Goal: Information Seeking & Learning: Compare options

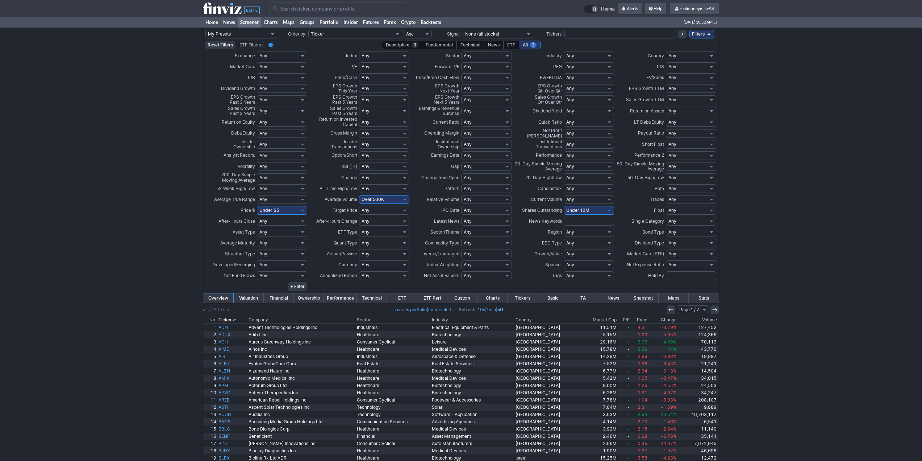
click at [245, 20] on link "Screener" at bounding box center [250, 22] width 24 height 11
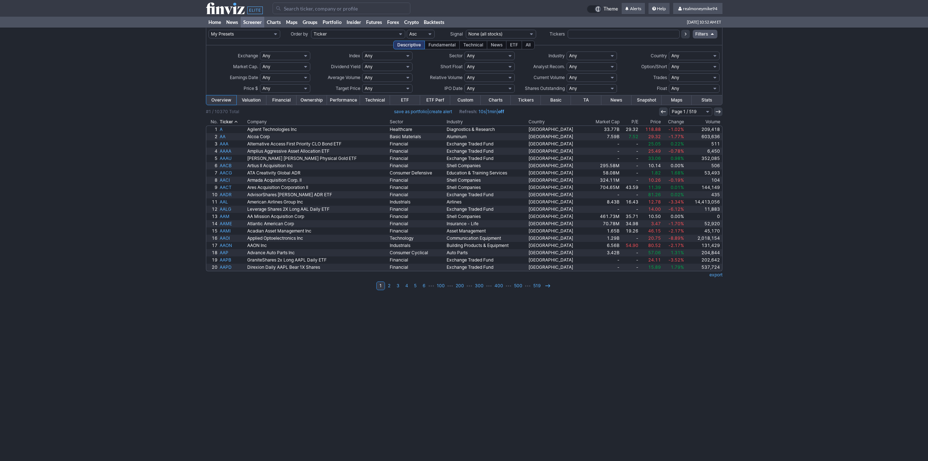
click at [530, 43] on div "All" at bounding box center [527, 45] width 13 height 9
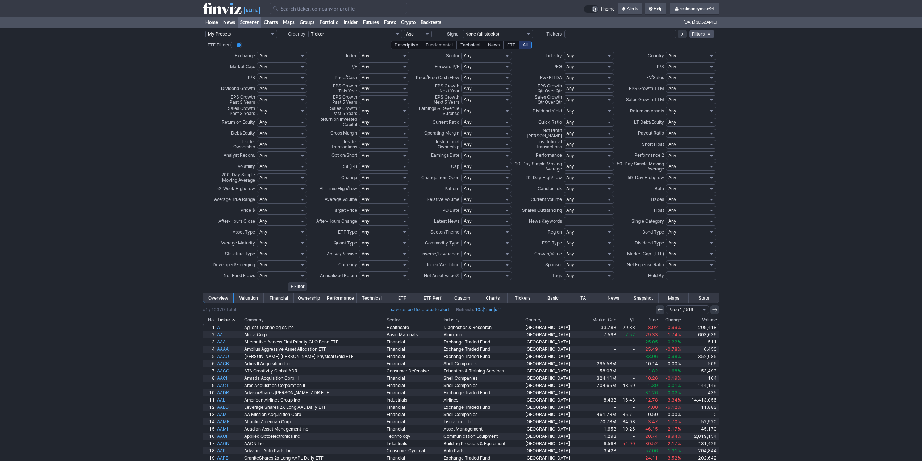
click at [280, 66] on select "Any Mega ($200bln and more) Large ($10bln to $200bln) Mid ($2bln to $10bln) Sma…" at bounding box center [282, 66] width 50 height 9
select select "largeover"
click at [257, 62] on select "Any Mega ($200bln and more) Large ($10bln to $200bln) Mid ($2bln to $10bln) Sma…" at bounding box center [282, 66] width 50 height 9
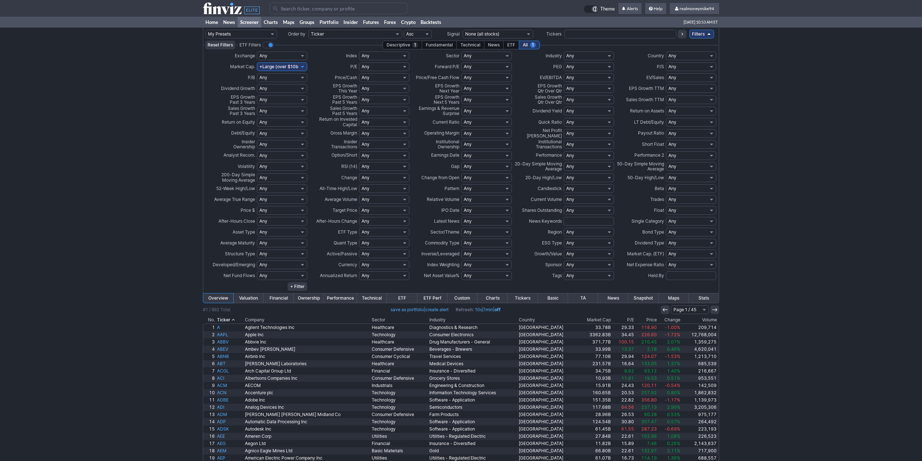
click at [275, 101] on select "Any Negative (<0%) Positive (>0%) Positive Low (0-10%) High (>25%) Under 5% Und…" at bounding box center [282, 99] width 50 height 9
select select "pos"
click at [257, 95] on select "Any Negative (<0%) Positive (>0%) Positive Low (0-10%) High (>25%) Under 5% Und…" at bounding box center [282, 99] width 50 height 9
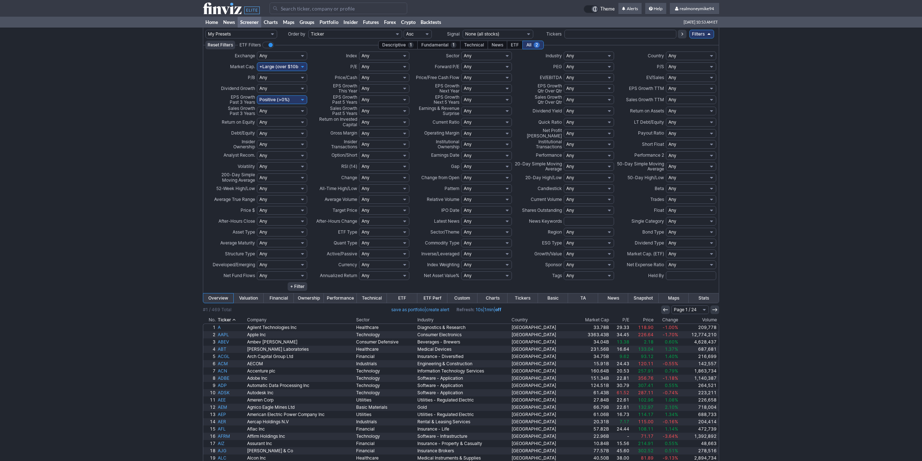
click at [276, 122] on select "Any Positive (>0%) Negative (<0%) Very Positive (>30%) Very Negative (<-15%) Un…" at bounding box center [282, 122] width 50 height 9
select select "pos"
click at [257, 118] on select "Any Positive (>0%) Negative (<0%) Very Positive (>30%) Very Negative (<-15%) Un…" at bounding box center [282, 122] width 50 height 9
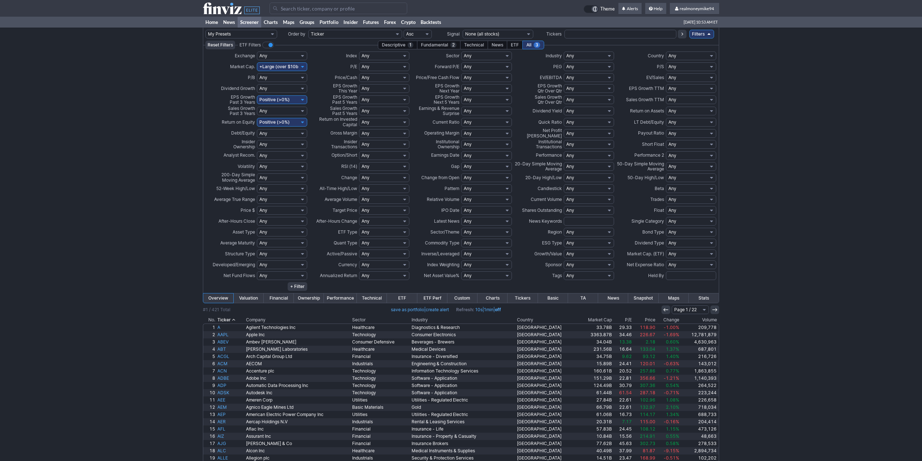
click at [383, 67] on select "Any Low (<15) Profitable (>0) High (>50) Under 5 Under 10 Under 15 Under 20 Und…" at bounding box center [384, 66] width 50 height 9
select select "u15"
click at [359, 62] on select "Any Low (<15) Profitable (>0) High (>50) Under 5 Under 10 Under 15 Under 20 Und…" at bounding box center [384, 66] width 50 height 9
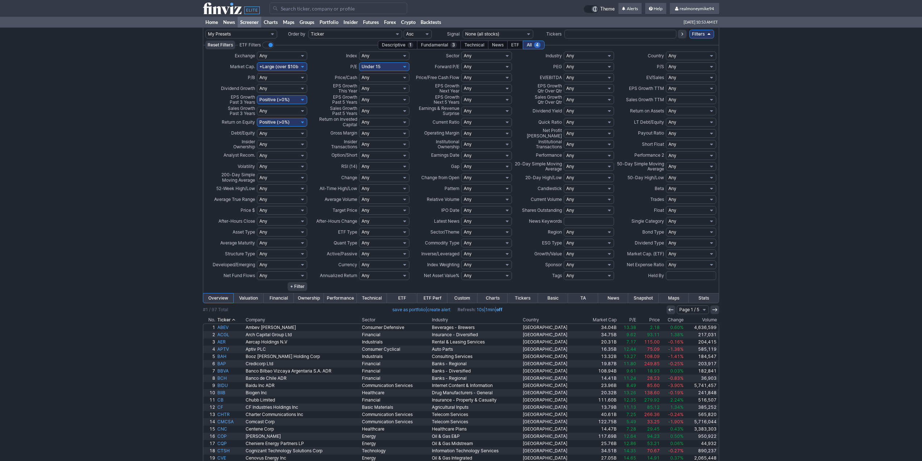
click at [374, 79] on select "Any Low (<3) High (>50) Under 1 Under 2 Under 3 Under 4 Under 5 Under 6 Under 7…" at bounding box center [384, 77] width 50 height 9
click at [375, 76] on select "Any Low (<3) High (>50) Under 1 Under 2 Under 3 Under 4 Under 5 Under 6 Under 7…" at bounding box center [384, 77] width 50 height 9
click at [368, 86] on select "Any Negative (<0%) Positive (>0%) Positive Low (0-10%) High (>25%) Under 5% Und…" at bounding box center [384, 88] width 50 height 9
select select "pos"
click at [359, 84] on select "Any Negative (<0%) Positive (>0%) Positive Low (0-10%) High (>25%) Under 5% Und…" at bounding box center [384, 88] width 50 height 9
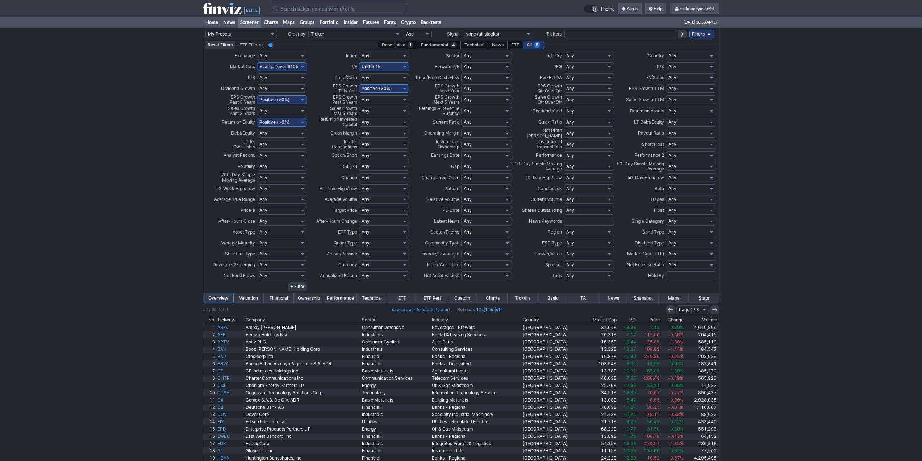
click at [379, 167] on select "Any Overbought (90) Overbought (80) Overbought (70) Overbought (60) Oversold (4…" at bounding box center [384, 166] width 50 height 9
click at [475, 87] on select "Any Negative (<0%) Positive (>0%) Positive Low (0-10%) High (>25%) Under 5% Und…" at bounding box center [486, 88] width 50 height 9
select select "pos"
click at [461, 84] on select "Any Negative (<0%) Positive (>0%) Positive Low (0-10%) High (>25%) Under 5% Und…" at bounding box center [486, 88] width 50 height 9
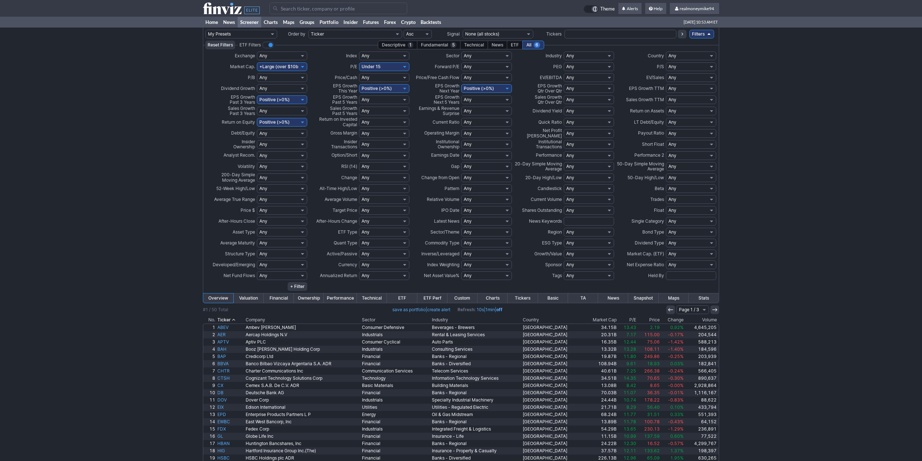
click at [582, 63] on select "Any Low (<1) High (>2) Under 1 Under 2 Under 3 Over 1 Over 2 Over 3 Custom" at bounding box center [589, 66] width 50 height 9
click at [581, 66] on select "Any Low (<1) High (>2) Under 1 Under 2 Under 3 Over 1 Over 2 Over 3 Custom" at bounding box center [589, 66] width 50 height 9
select select "u1"
click at [564, 62] on select "Any Low (<1) High (>2) Under 1 Under 2 Under 3 Over 1 Over 2 Over 3 Custom" at bounding box center [589, 66] width 50 height 9
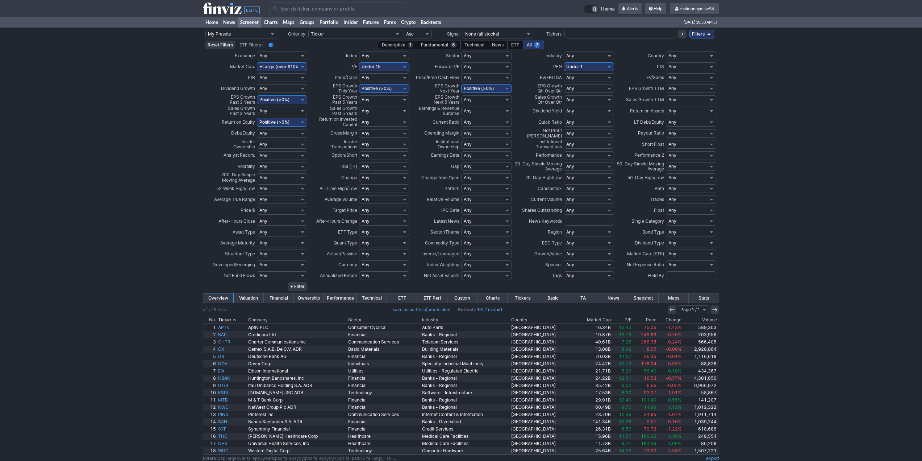
click at [580, 134] on select "Any Positive (>0%) Negative (<0%) Very Negative (<-20%) High (>20%) Under 90% U…" at bounding box center [589, 133] width 50 height 9
select select "pos"
click at [564, 129] on select "Any Positive (>0%) Negative (<0%) Very Negative (<-20%) High (>20%) Under 90% U…" at bounding box center [589, 133] width 50 height 9
click at [483, 118] on select "Any High (>3) Low (<1) Under 1 Under 0.5 Over 0.5 Over 1 Over 1.5 Over 2 Over 3…" at bounding box center [486, 122] width 50 height 9
select select "o1"
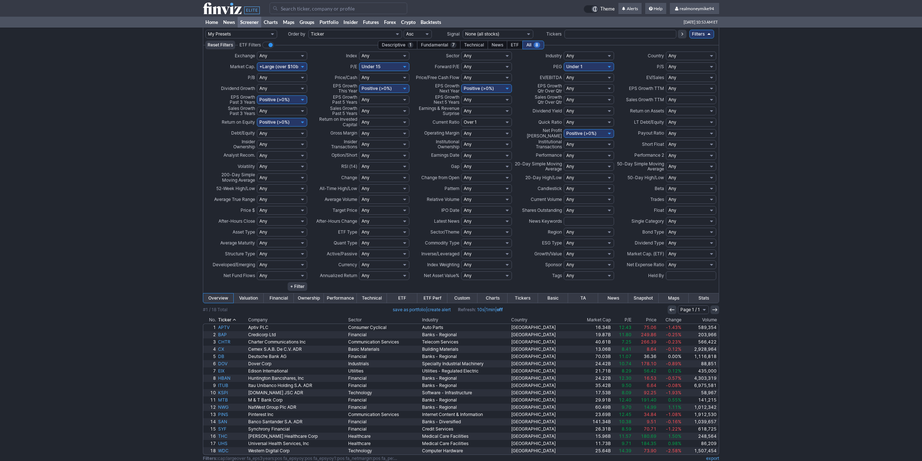
click at [461, 118] on select "Any High (>3) Low (<1) Under 1 Under 0.5 Over 0.5 Over 1 Over 1.5 Over 2 Over 3…" at bounding box center [486, 122] width 50 height 9
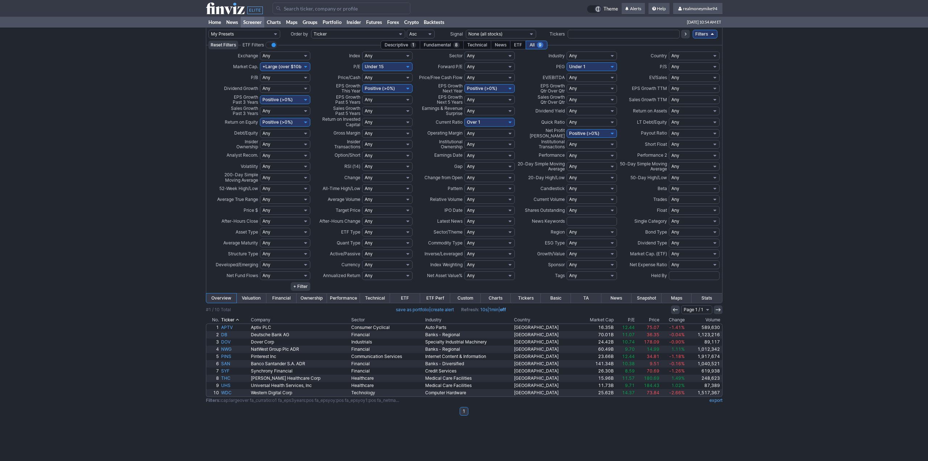
click at [595, 317] on th "Market Cap" at bounding box center [596, 319] width 37 height 7
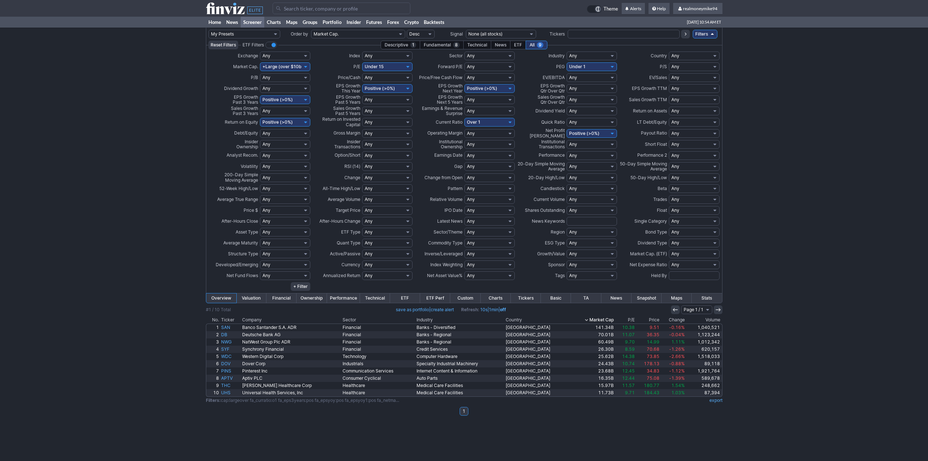
click at [595, 318] on th "Market Cap" at bounding box center [592, 319] width 45 height 7
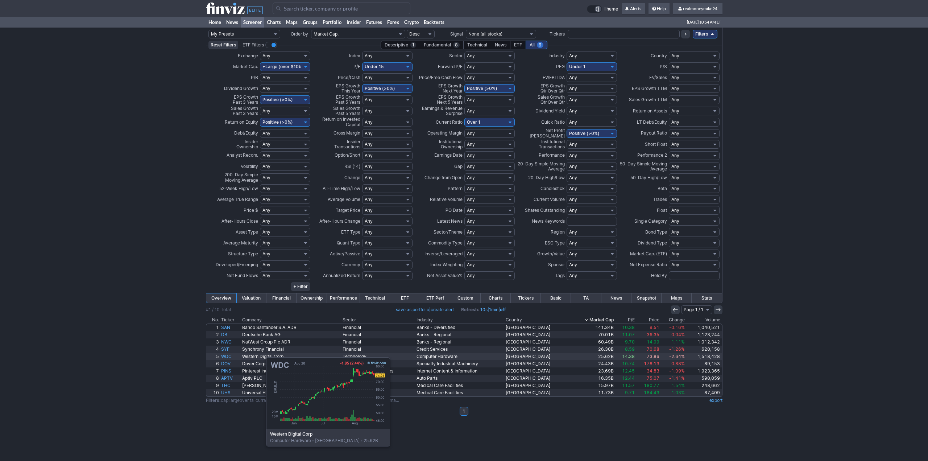
click at [230, 353] on link "WDC" at bounding box center [230, 356] width 21 height 7
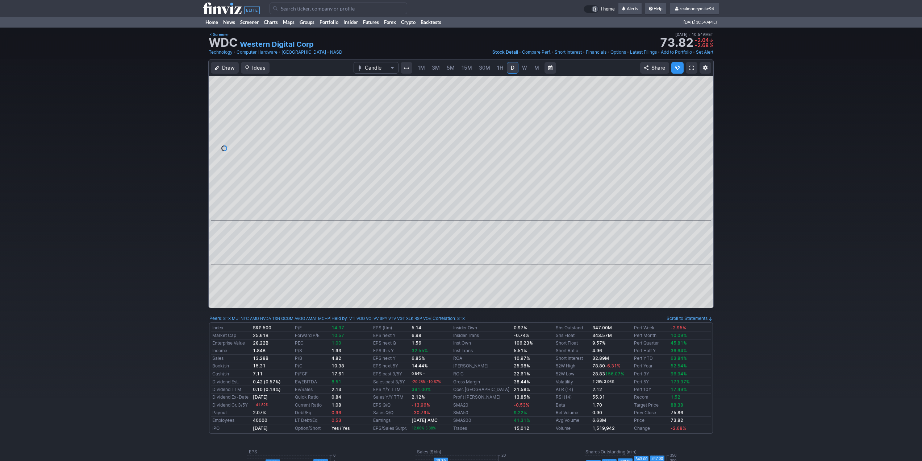
click at [524, 66] on span "W" at bounding box center [524, 68] width 5 height 6
click at [534, 68] on span "M" at bounding box center [536, 68] width 5 height 6
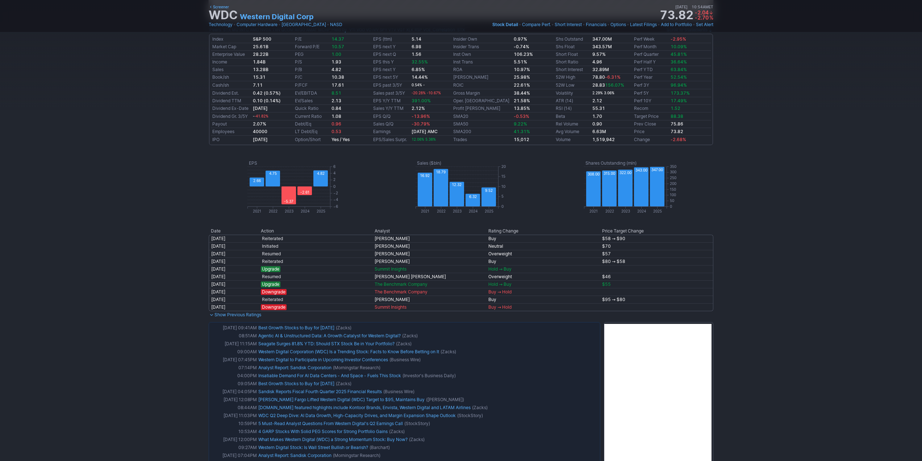
scroll to position [326, 0]
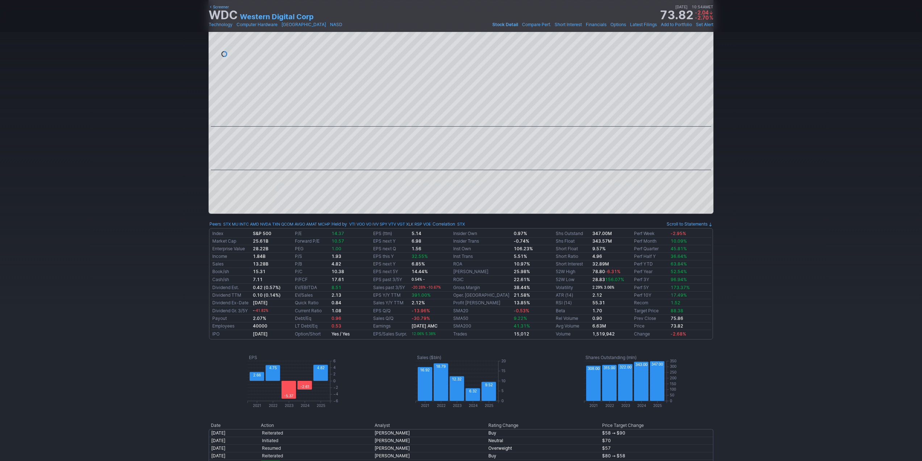
scroll to position [72, 0]
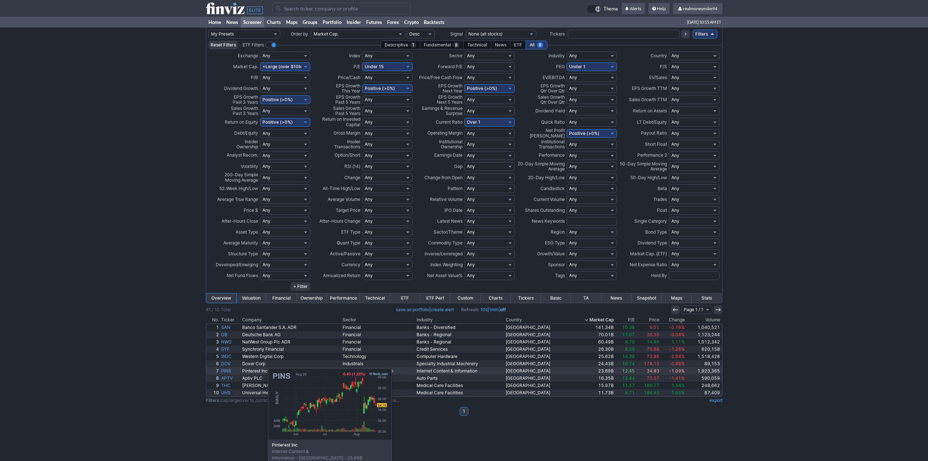
click at [232, 371] on link "PINS" at bounding box center [230, 370] width 21 height 7
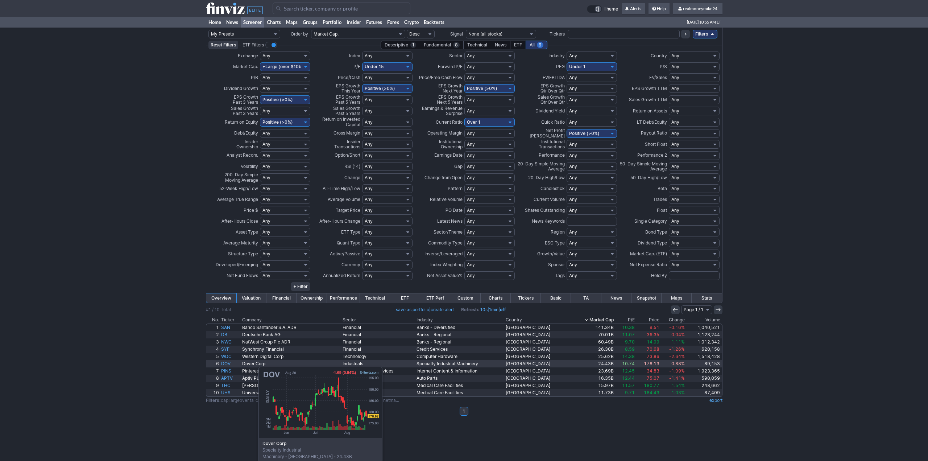
click at [222, 363] on link "DOV" at bounding box center [230, 363] width 21 height 7
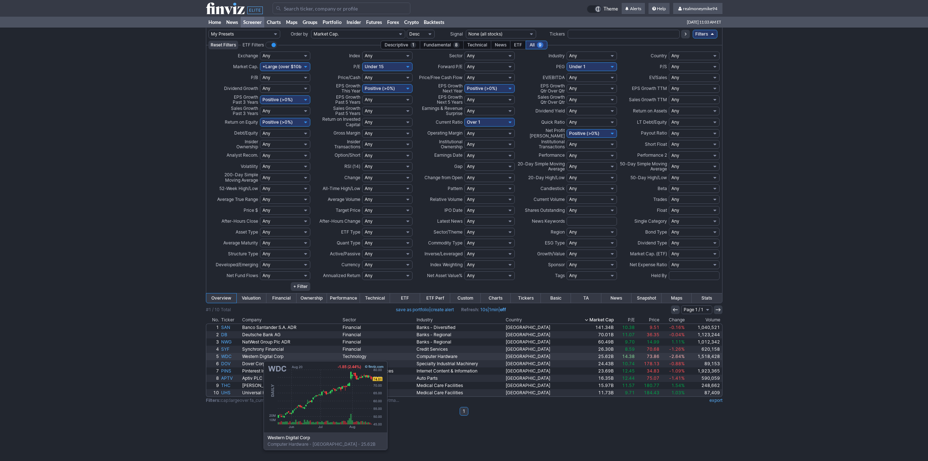
click at [227, 357] on link "WDC" at bounding box center [230, 356] width 21 height 7
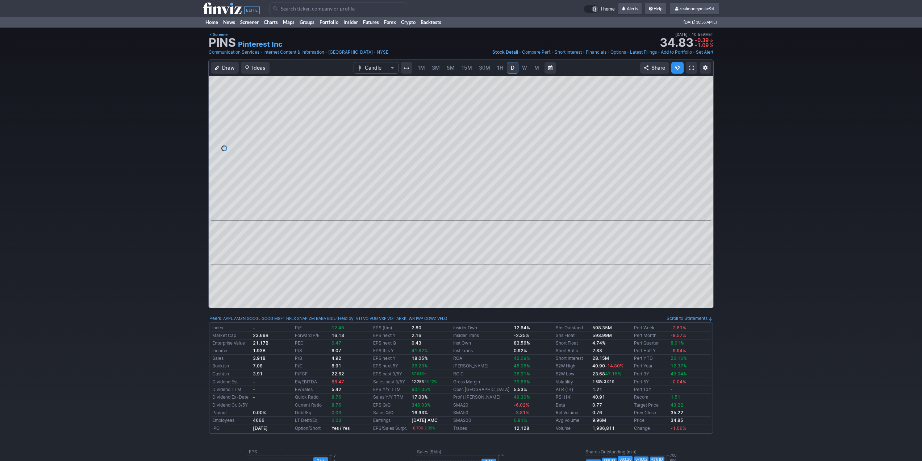
click at [524, 67] on span "W" at bounding box center [524, 68] width 5 height 6
click at [531, 67] on link "M" at bounding box center [537, 68] width 12 height 12
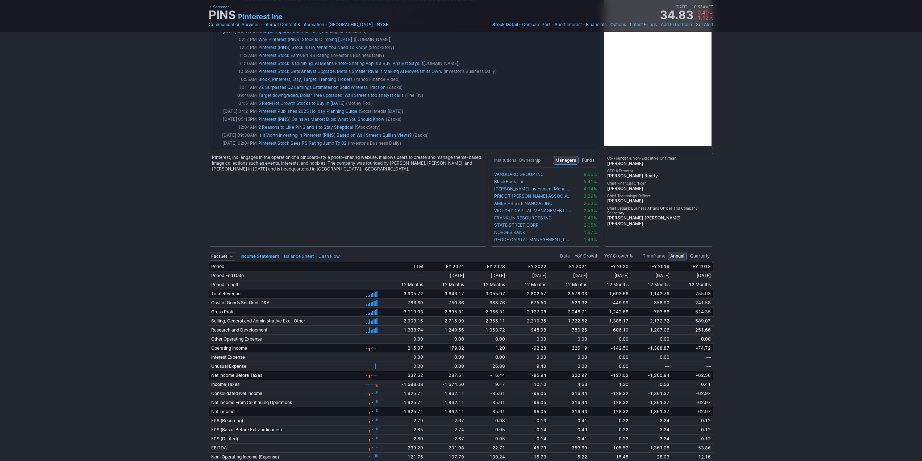
scroll to position [1268, 0]
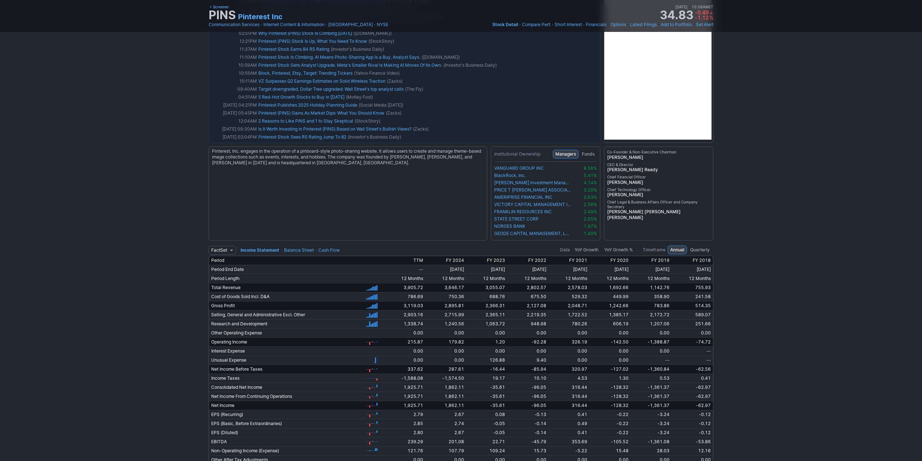
click at [265, 246] on td "FactSet Reuters Income Statement • Balance Sheet • Cash Flow" at bounding box center [325, 250] width 233 height 12
click at [264, 251] on link "Income Statement" at bounding box center [260, 249] width 39 height 5
click at [700, 249] on span "Quarterly" at bounding box center [700, 249] width 20 height 7
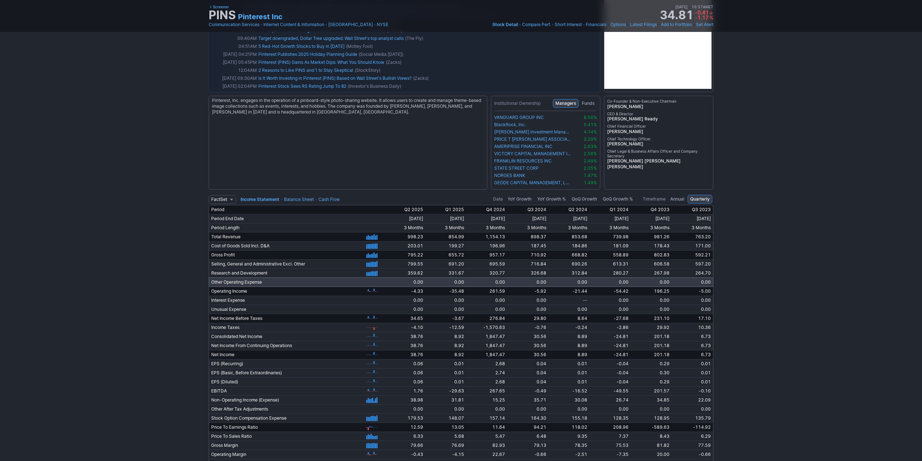
scroll to position [1341, 0]
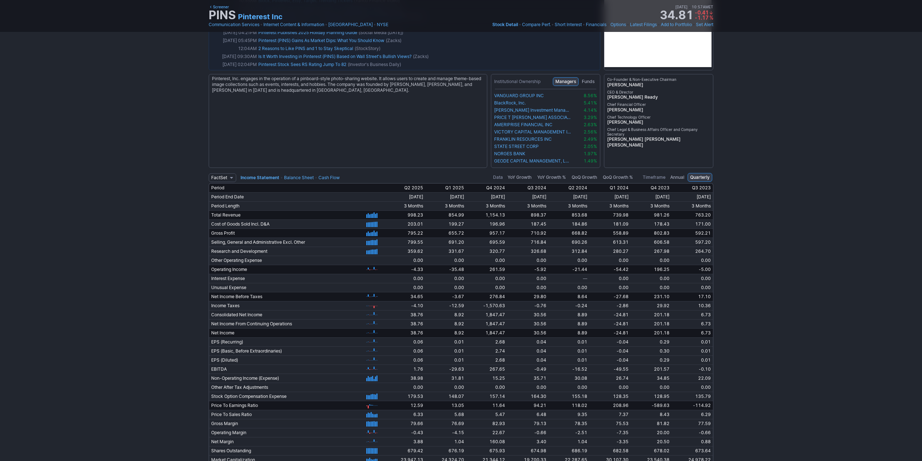
click at [299, 177] on link "Balance Sheet" at bounding box center [299, 177] width 30 height 5
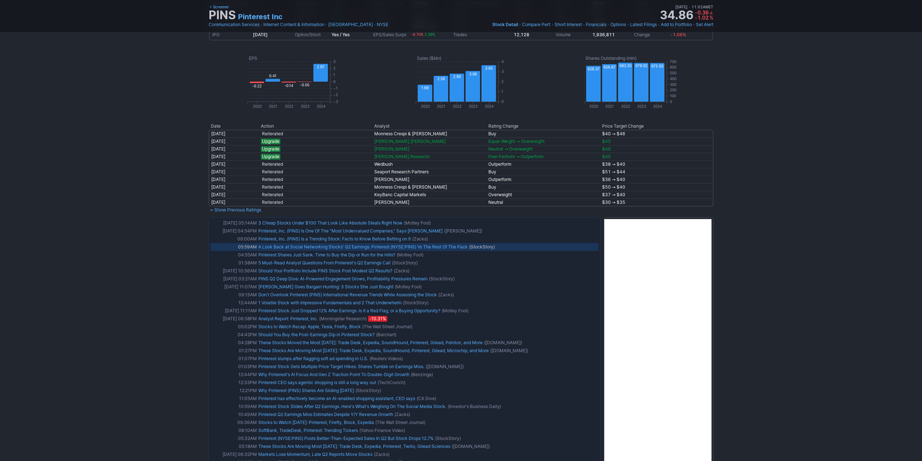
scroll to position [254, 0]
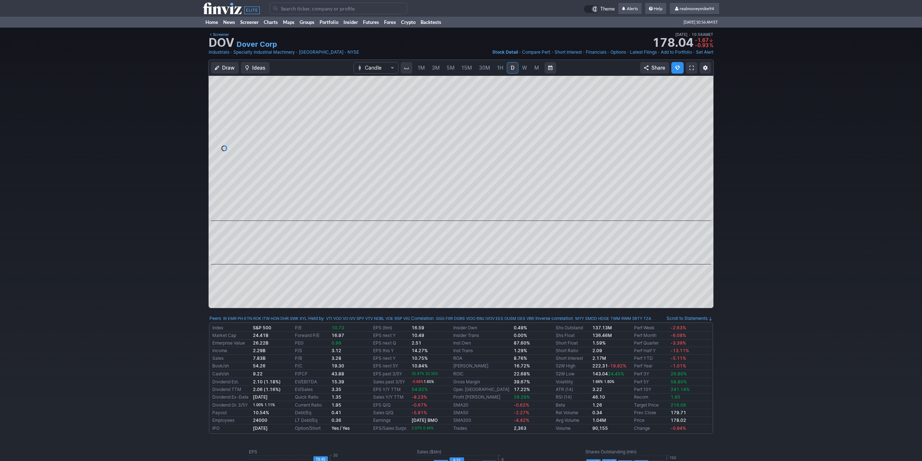
click at [527, 72] on link "W" at bounding box center [525, 68] width 12 height 12
click at [531, 69] on link "M" at bounding box center [537, 68] width 12 height 12
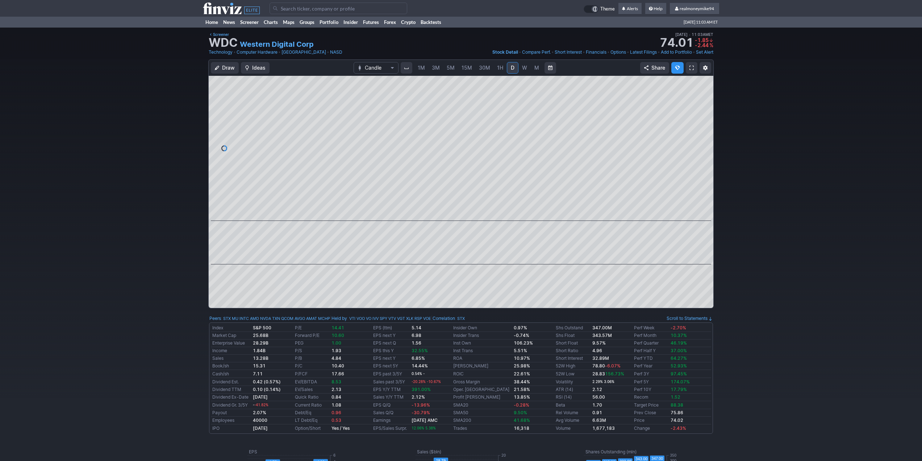
click at [525, 70] on span "W" at bounding box center [524, 68] width 5 height 6
click at [264, 22] on link "Charts" at bounding box center [270, 22] width 19 height 11
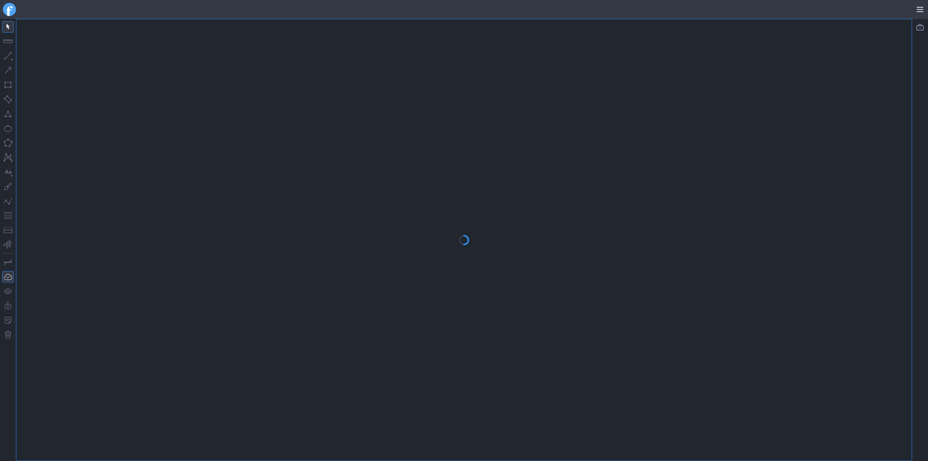
click at [256, 24] on div at bounding box center [463, 239] width 895 height 441
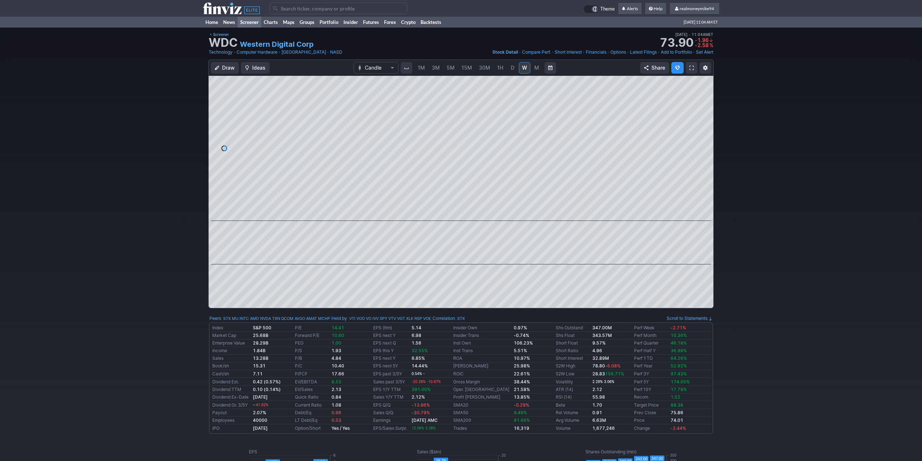
click at [246, 20] on link "Screener" at bounding box center [250, 22] width 24 height 11
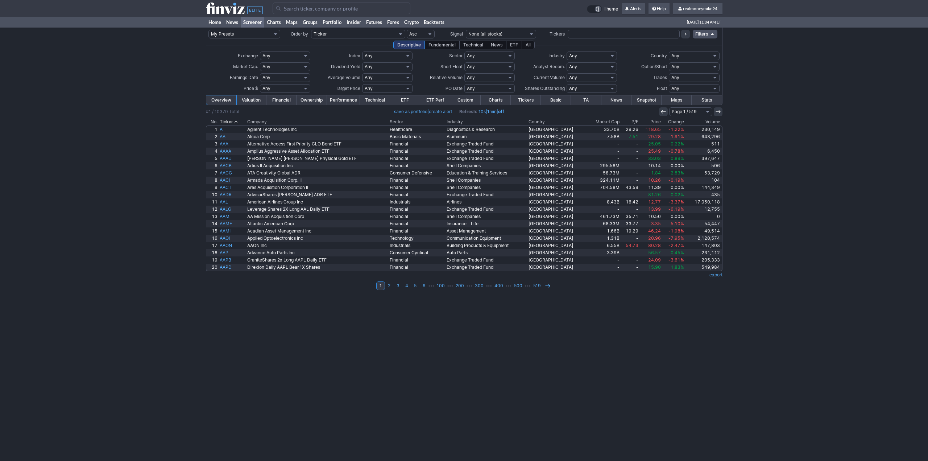
click at [528, 43] on div "All" at bounding box center [527, 45] width 13 height 9
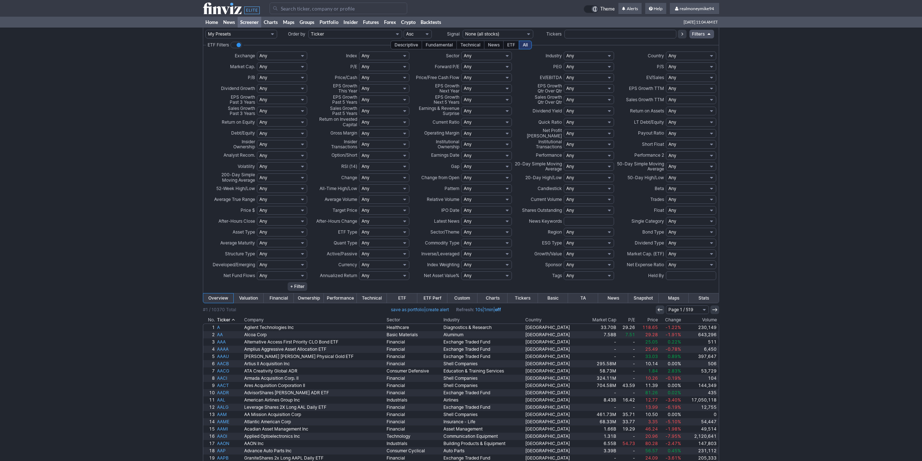
click at [275, 99] on select "Any Negative (<0%) Positive (>0%) Positive Low (0-10%) High (>25%) Under 5% Und…" at bounding box center [282, 99] width 50 height 9
select select "pos"
click at [257, 95] on select "Any Negative (<0%) Positive (>0%) Positive Low (0-10%) High (>25%) Under 5% Und…" at bounding box center [282, 99] width 50 height 9
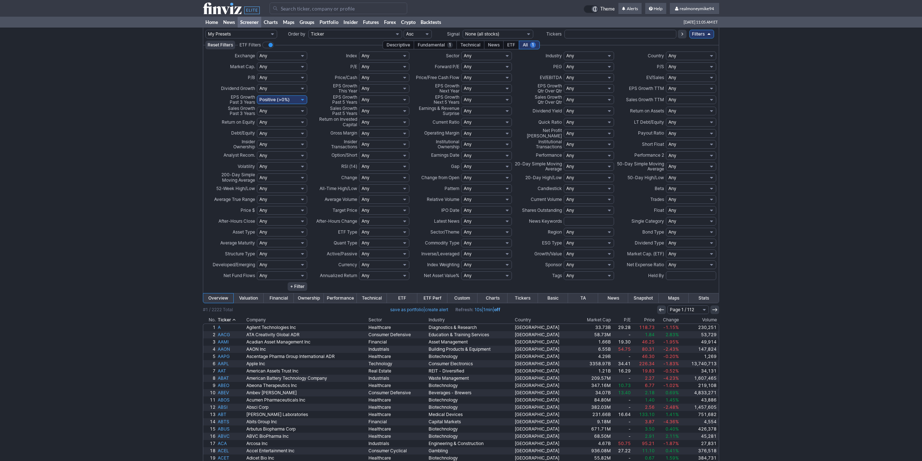
click at [278, 121] on select "Any Positive (>0%) Negative (<0%) Very Positive (>30%) Very Negative (<-15%) Un…" at bounding box center [282, 122] width 50 height 9
click at [274, 121] on select "Any Positive (>0%) Negative (<0%) Very Positive (>30%) Very Negative (<-15%) Un…" at bounding box center [282, 122] width 50 height 9
click at [273, 122] on select "Any Positive (>0%) Negative (<0%) Very Positive (>30%) Very Negative (<-15%) Un…" at bounding box center [282, 122] width 50 height 9
select select "pos"
click at [257, 118] on select "Any Positive (>0%) Negative (<0%) Very Positive (>30%) Very Negative (<-15%) Un…" at bounding box center [282, 122] width 50 height 9
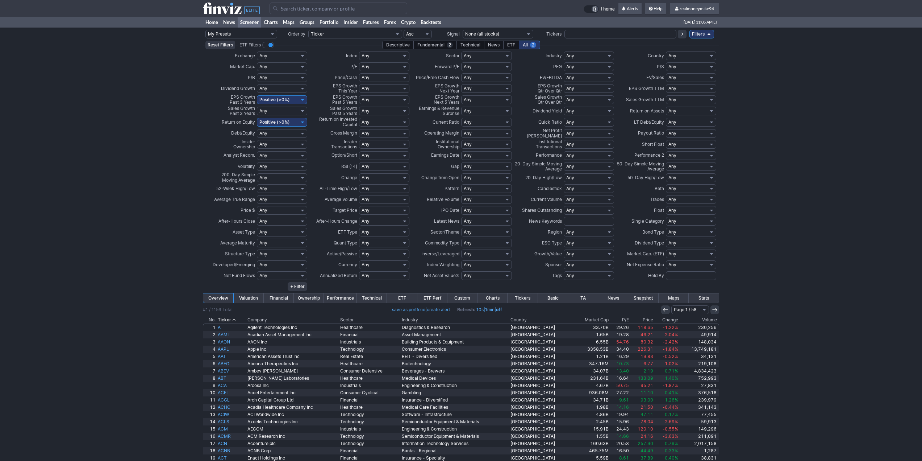
click at [375, 67] on select "Any Low (<15) Profitable (>0) High (>50) Under 5 Under 10 Under 15 Under 20 Und…" at bounding box center [384, 66] width 50 height 9
select select "u20"
click at [359, 62] on select "Any Low (<15) Profitable (>0) High (>50) Under 5 Under 10 Under 15 Under 20 Und…" at bounding box center [384, 66] width 50 height 9
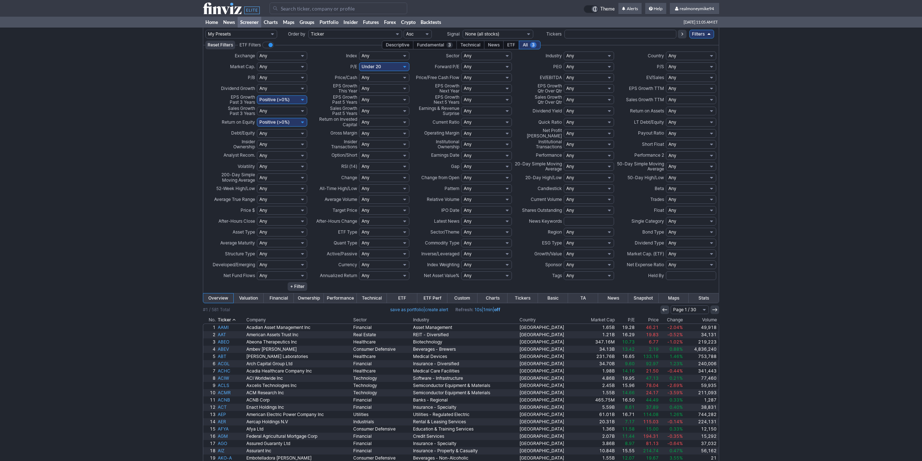
click at [376, 90] on select "Any Negative (<0%) Positive (>0%) Positive Low (0-10%) High (>25%) Under 5% Und…" at bounding box center [384, 88] width 50 height 9
select select "pos"
click at [359, 84] on select "Any Negative (<0%) Positive (>0%) Positive Low (0-10%) High (>25%) Under 5% Und…" at bounding box center [384, 88] width 50 height 9
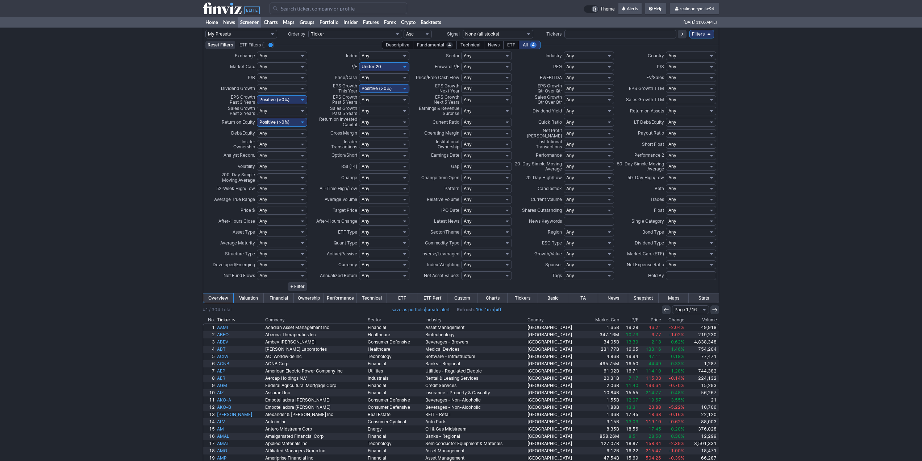
click at [375, 79] on select "Any Low (<3) High (>50) Under 1 Under 2 Under 3 Under 4 Under 5 Under 6 Under 7…" at bounding box center [384, 77] width 50 height 9
click at [376, 75] on select "Any Low (<3) High (>50) Under 1 Under 2 Under 3 Under 4 Under 5 Under 6 Under 7…" at bounding box center [384, 77] width 50 height 9
click at [375, 76] on select "Any Low (<3) High (>50) Under 1 Under 2 Under 3 Under 4 Under 5 Under 6 Under 7…" at bounding box center [384, 77] width 50 height 9
select select "u5"
click at [359, 73] on select "Any Low (<3) High (>50) Under 1 Under 2 Under 3 Under 4 Under 5 Under 6 Under 7…" at bounding box center [384, 77] width 50 height 9
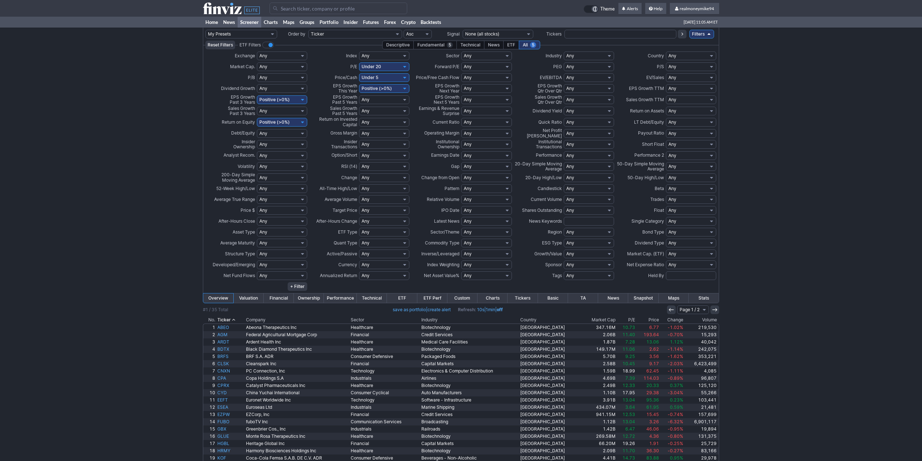
click at [368, 119] on select "Any Positive (>0%) Negative (<0%) Very Positive (>25%) Very Negative (<-10%) Un…" at bounding box center [384, 122] width 50 height 9
select select "pos"
click at [359, 118] on select "Any Positive (>0%) Negative (<0%) Very Positive (>25%) Very Negative (<-10%) Un…" at bounding box center [384, 122] width 50 height 9
click at [473, 88] on select "Any Negative (<0%) Positive (>0%) Positive Low (0-10%) High (>25%) Under 5% Und…" at bounding box center [486, 88] width 50 height 9
select select "pos"
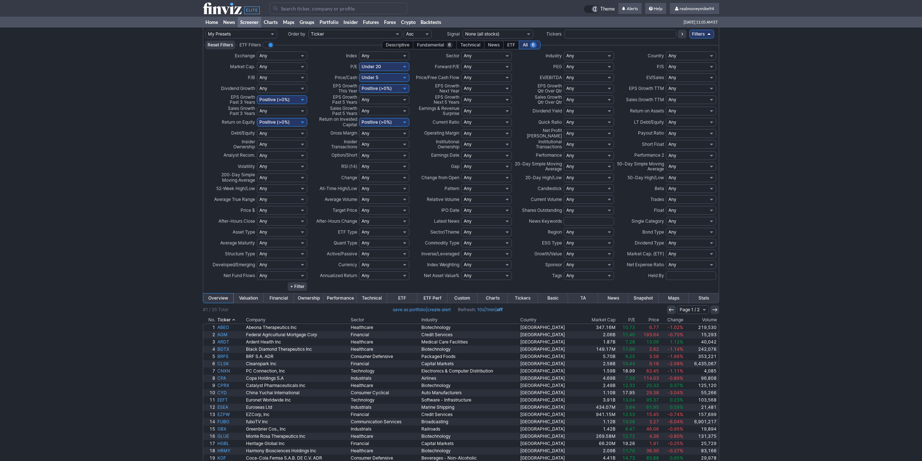
click at [461, 84] on select "Any Negative (<0%) Positive (>0%) Positive Low (0-10%) High (>25%) Under 5% Und…" at bounding box center [486, 88] width 50 height 9
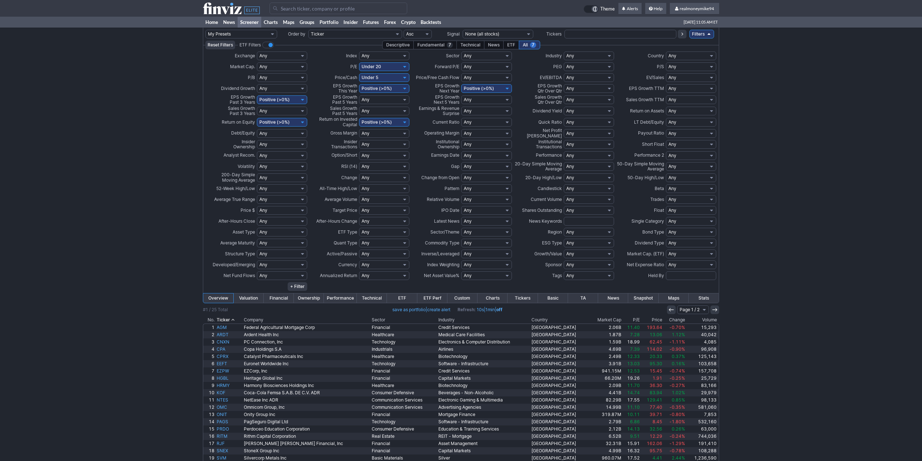
click at [476, 100] on select "Any Negative (<0%) Positive (>0%) Positive Low (<10%) High (>25%) Under 5% Unde…" at bounding box center [486, 99] width 50 height 9
click at [478, 99] on select "Any Negative (<0%) Positive (>0%) Positive Low (<10%) High (>25%) Under 5% Unde…" at bounding box center [486, 99] width 50 height 9
select select "pos"
click at [461, 95] on select "Any Negative (<0%) Positive (>0%) Positive Low (<10%) High (>25%) Under 5% Unde…" at bounding box center [486, 99] width 50 height 9
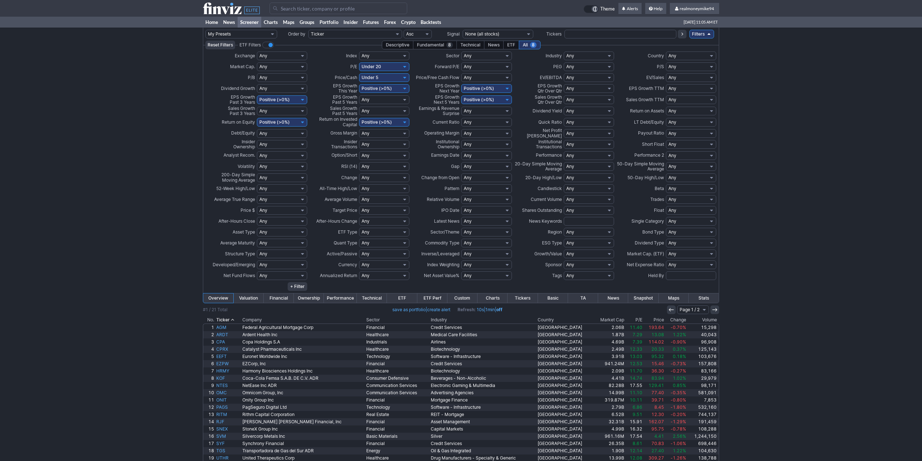
click at [478, 122] on select "Any High (>3) Low (<1) Under 1 Under 0.5 Over 0.5 Over 1 Over 1.5 Over 2 Over 3…" at bounding box center [486, 122] width 50 height 9
select select "o1"
click at [461, 118] on select "Any High (>3) Low (<1) Under 1 Under 0.5 Over 0.5 Over 1 Over 1.5 Over 2 Over 3…" at bounding box center [486, 122] width 50 height 9
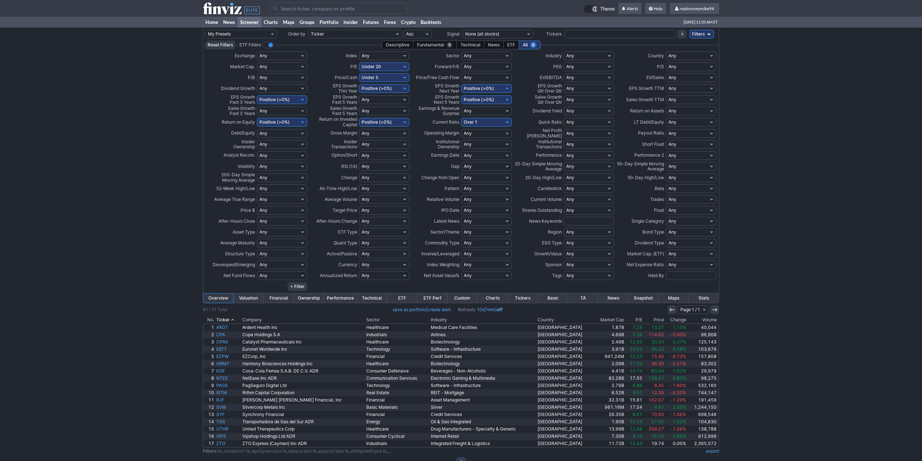
click at [587, 64] on select "Any Low (<1) High (>2) Under 1 Under 2 Under 3 Over 1 Over 2 Over 3 Custom" at bounding box center [589, 66] width 50 height 9
select select "o2"
click at [564, 62] on select "Any Low (<1) High (>2) Under 1 Under 2 Under 3 Over 1 Over 2 Over 3 Custom" at bounding box center [589, 66] width 50 height 9
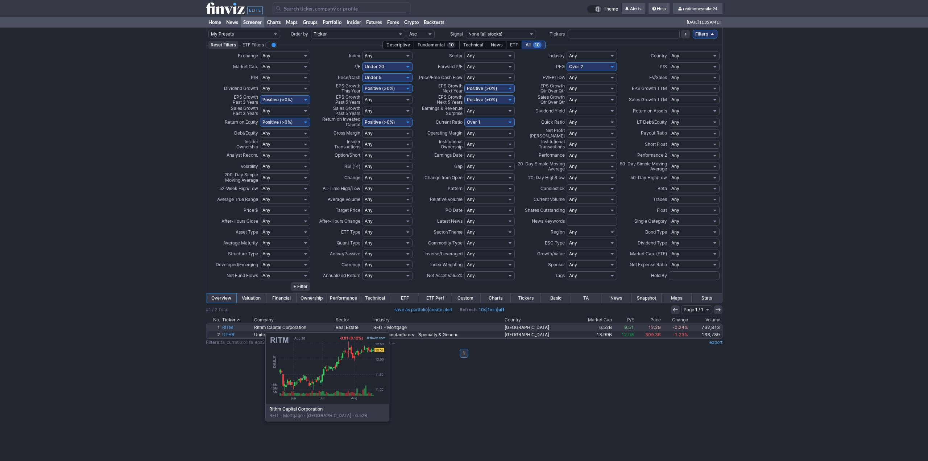
click at [229, 328] on link "RITM" at bounding box center [237, 327] width 32 height 7
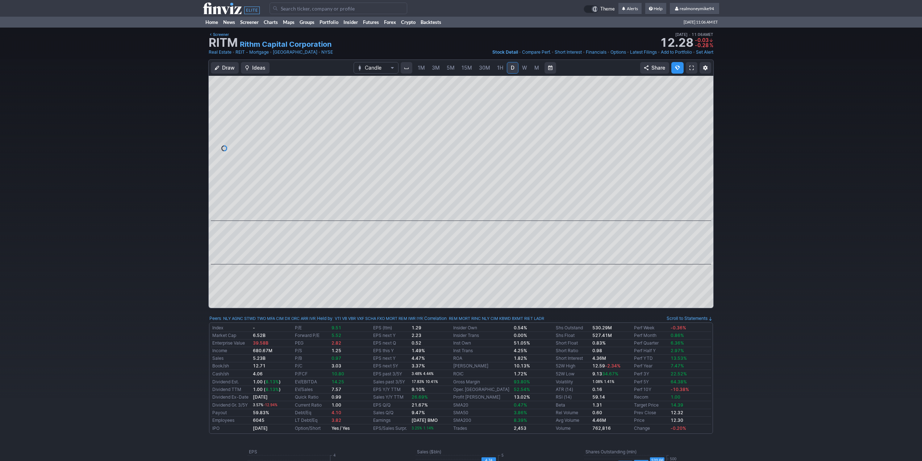
click at [522, 68] on span "W" at bounding box center [524, 68] width 5 height 6
click at [534, 67] on span "M" at bounding box center [536, 68] width 5 height 6
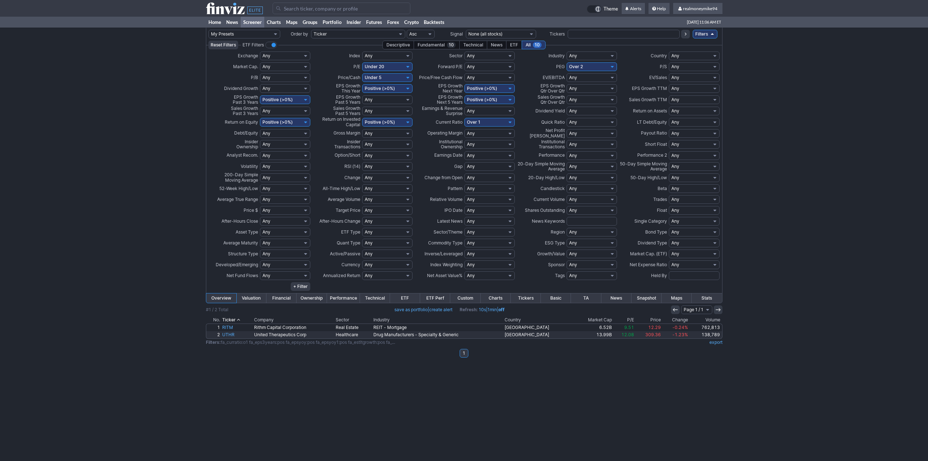
click at [580, 66] on select "Any Low (<1) High (>2) Under 1 Under 2 Under 3 Over 1 Over 2 Over 3 Custom" at bounding box center [591, 66] width 50 height 9
select select "u2"
click at [566, 62] on select "Any Low (<1) High (>2) Under 1 Under 2 Under 3 Over 1 Over 2 Over 3 Custom" at bounding box center [591, 66] width 50 height 9
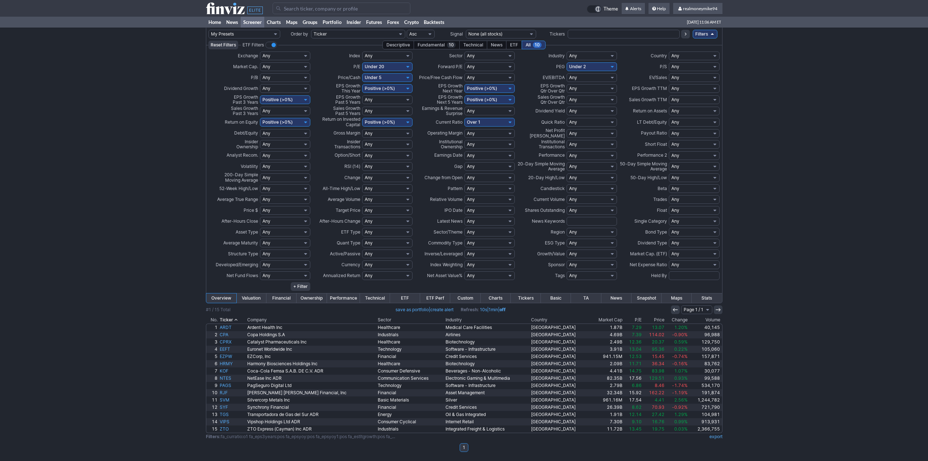
click at [602, 315] on td at bounding box center [464, 315] width 516 height 2
click at [598, 318] on th "Market Cap" at bounding box center [606, 319] width 33 height 7
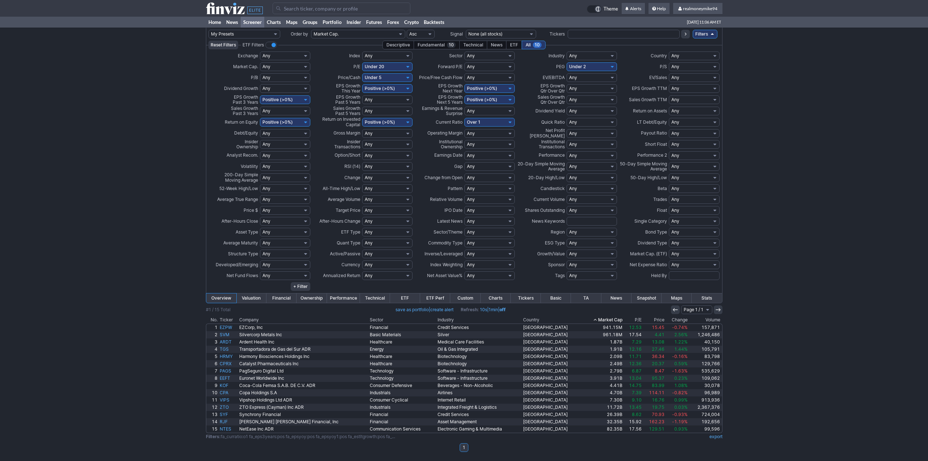
click at [598, 318] on th "Market Cap" at bounding box center [602, 319] width 41 height 7
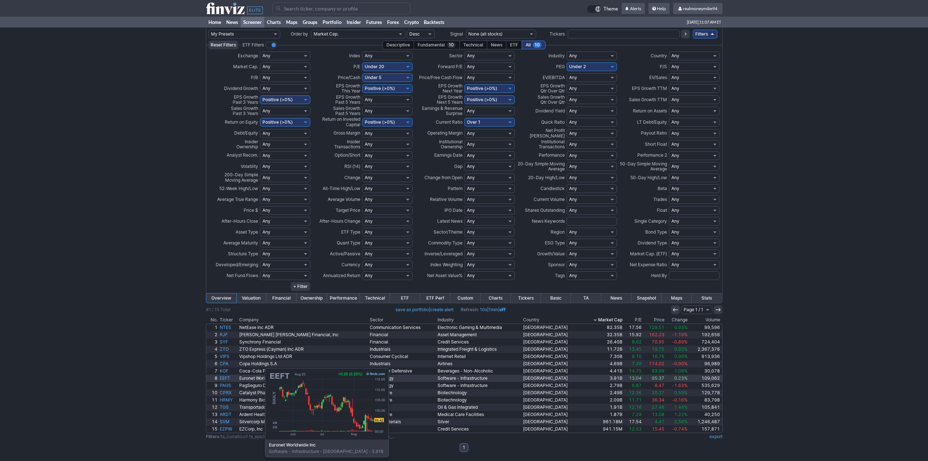
click at [229, 375] on link "EEFT" at bounding box center [229, 377] width 20 height 7
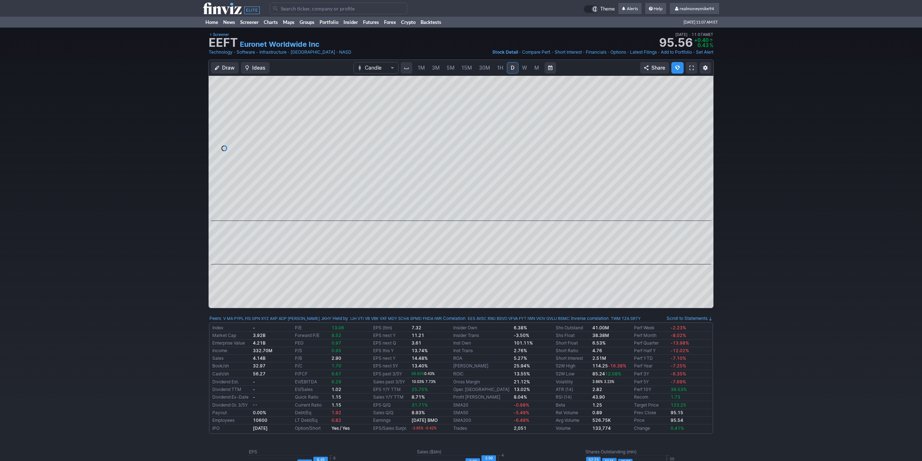
click at [528, 69] on link "W" at bounding box center [525, 68] width 12 height 12
click at [531, 67] on link "M" at bounding box center [537, 68] width 12 height 12
click at [227, 32] on link "Screener" at bounding box center [219, 34] width 20 height 7
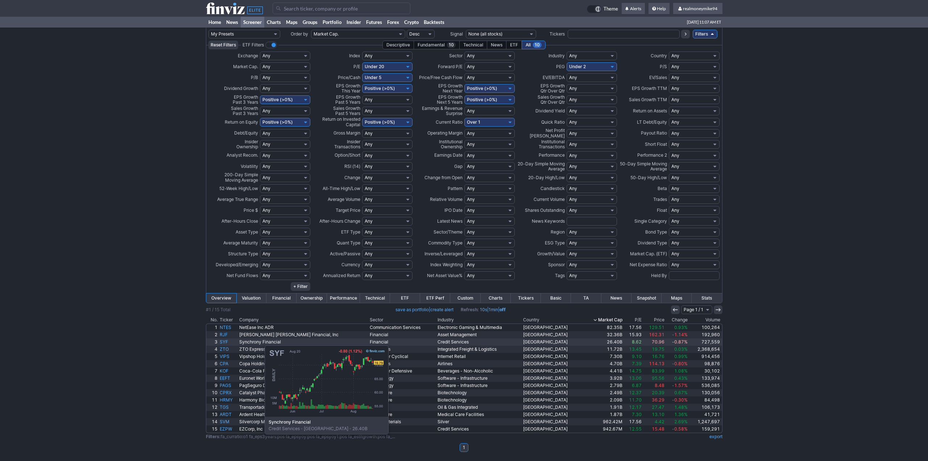
click at [228, 341] on link "SYF" at bounding box center [229, 341] width 20 height 7
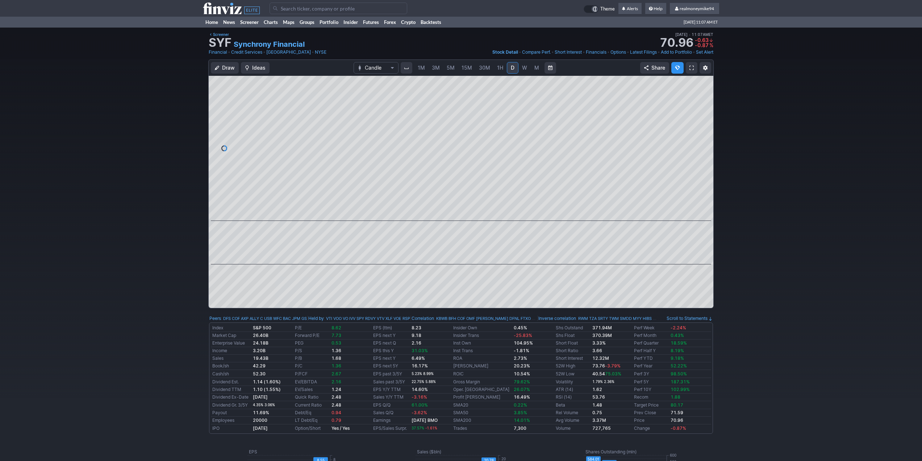
click at [524, 67] on span "W" at bounding box center [524, 68] width 5 height 6
click at [535, 67] on span "M" at bounding box center [536, 68] width 5 height 6
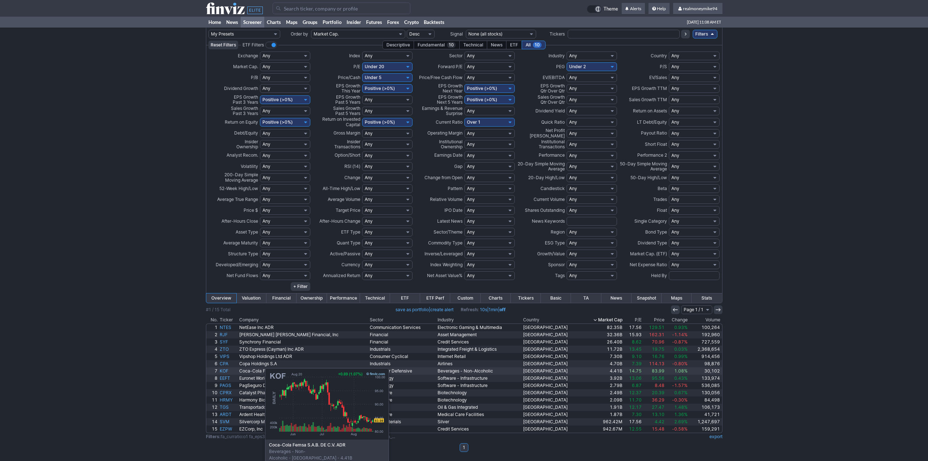
click at [229, 369] on link "KOF" at bounding box center [229, 370] width 20 height 7
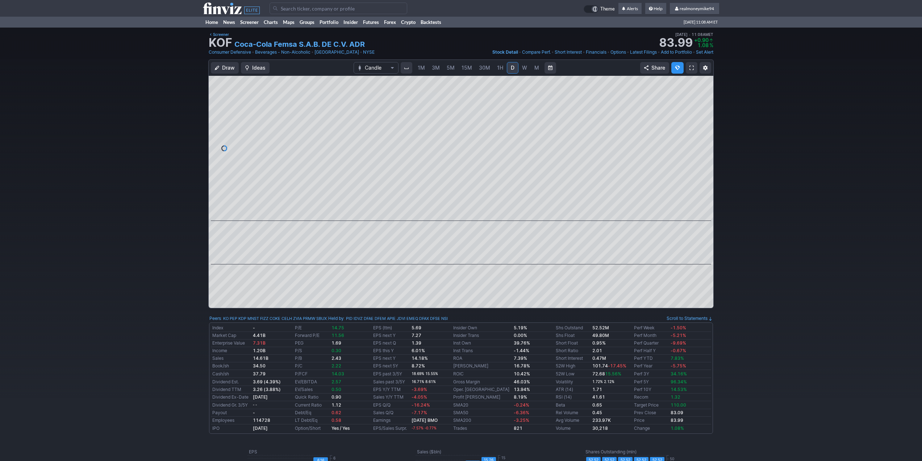
click at [523, 66] on span "W" at bounding box center [524, 68] width 5 height 6
click at [536, 66] on span "M" at bounding box center [536, 68] width 5 height 6
click at [529, 68] on link "W" at bounding box center [525, 68] width 12 height 12
click at [534, 67] on span "M" at bounding box center [536, 68] width 5 height 6
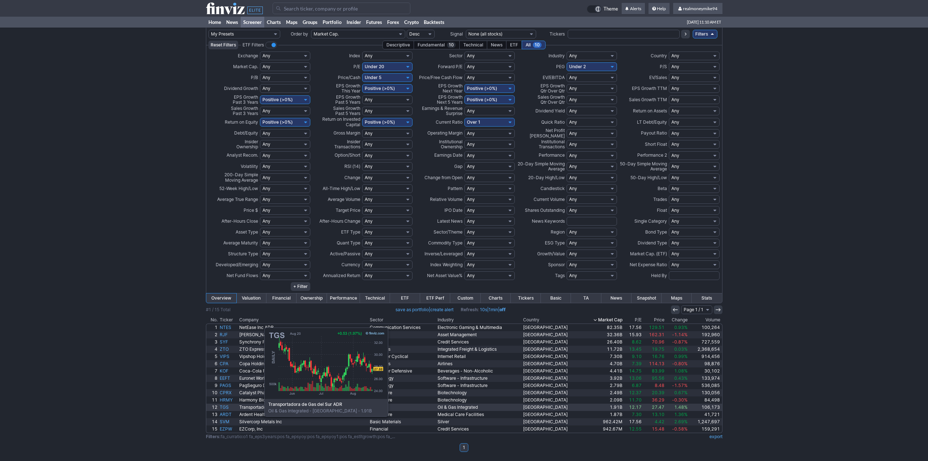
click at [228, 407] on link "TGS" at bounding box center [229, 406] width 20 height 7
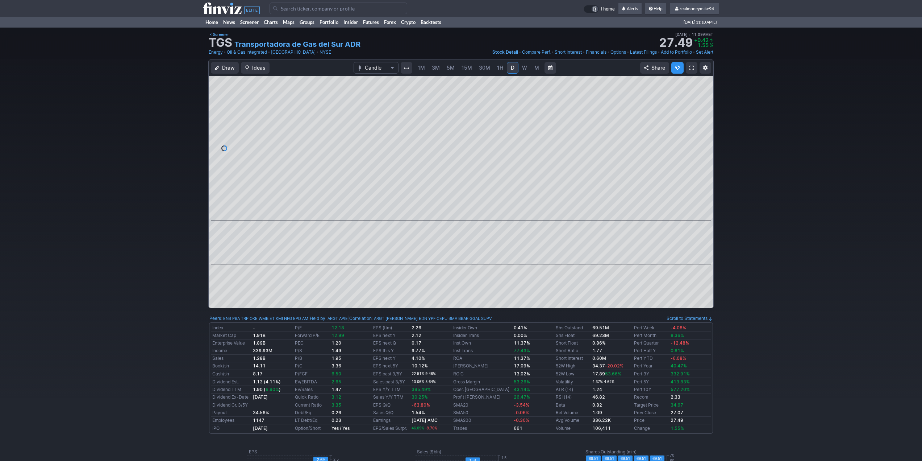
click at [527, 72] on link "W" at bounding box center [525, 68] width 12 height 12
click at [532, 68] on link "M" at bounding box center [537, 68] width 12 height 12
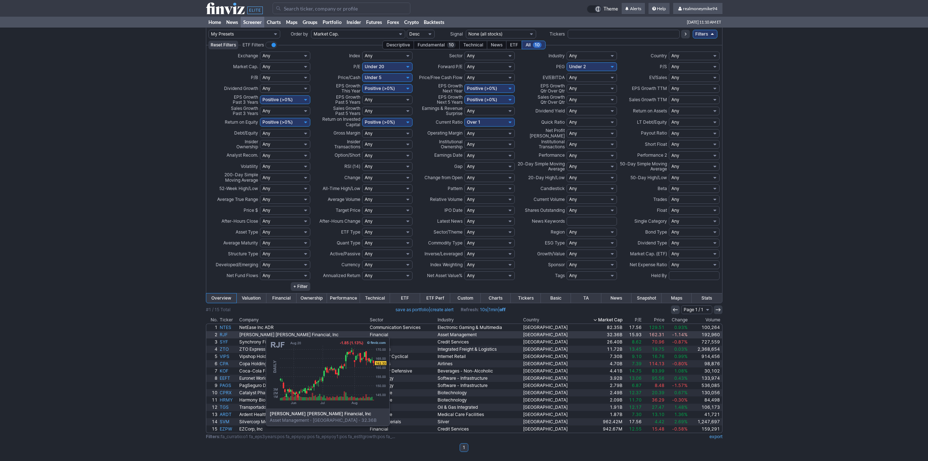
click at [229, 333] on link "RJF" at bounding box center [229, 334] width 20 height 7
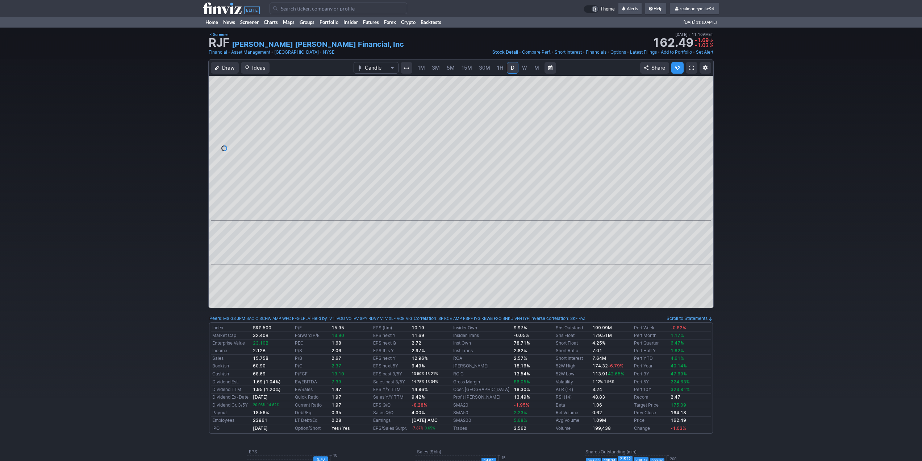
click at [523, 70] on span "W" at bounding box center [524, 68] width 5 height 6
click at [534, 68] on span "M" at bounding box center [536, 68] width 5 height 6
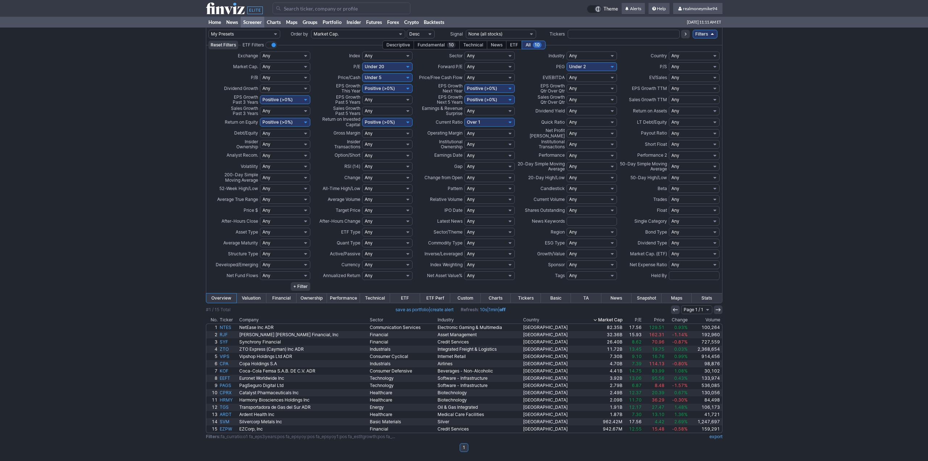
click at [405, 122] on select "Any Positive (>0%) Negative (<0%) Very Positive (>25%) Very Negative (<-10%) Un…" at bounding box center [387, 122] width 50 height 9
select select
click at [362, 118] on select "Any Positive (>0%) Negative (<0%) Very Positive (>25%) Very Negative (<-10%) Un…" at bounding box center [387, 122] width 50 height 9
click at [392, 120] on select "Any Positive (>0%) Negative (<0%) Very Positive (>25%) Very Negative (<-10%) Un…" at bounding box center [387, 122] width 50 height 9
select select "pos"
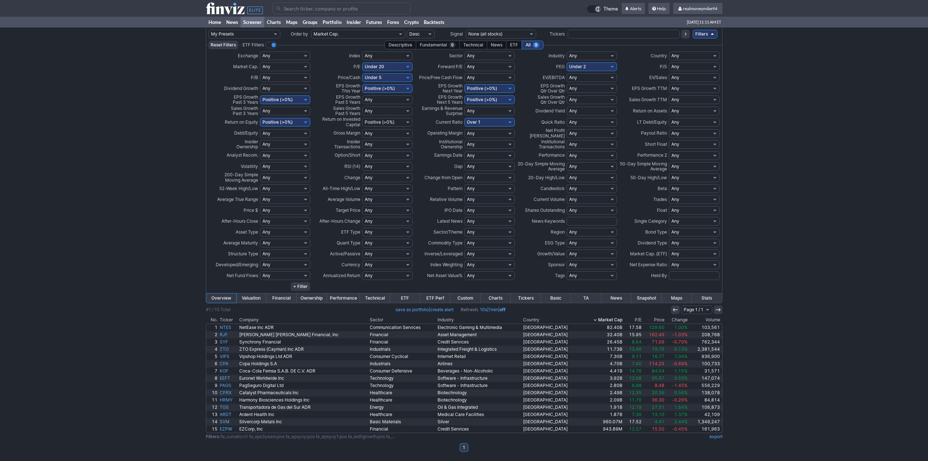
click at [362, 118] on select "Any Positive (>0%) Negative (<0%) Very Positive (>25%) Very Negative (<-10%) Un…" at bounding box center [387, 122] width 50 height 9
click at [483, 123] on select "Any High (>3) Low (<1) Under 1 Under 0.5 Over 0.5 Over 1 Over 1.5 Over 2 Over 3…" at bounding box center [489, 122] width 50 height 9
select select
click at [464, 118] on select "Any High (>3) Low (<1) Under 1 Under 0.5 Over 0.5 Over 1 Over 1.5 Over 2 Over 3…" at bounding box center [489, 122] width 50 height 9
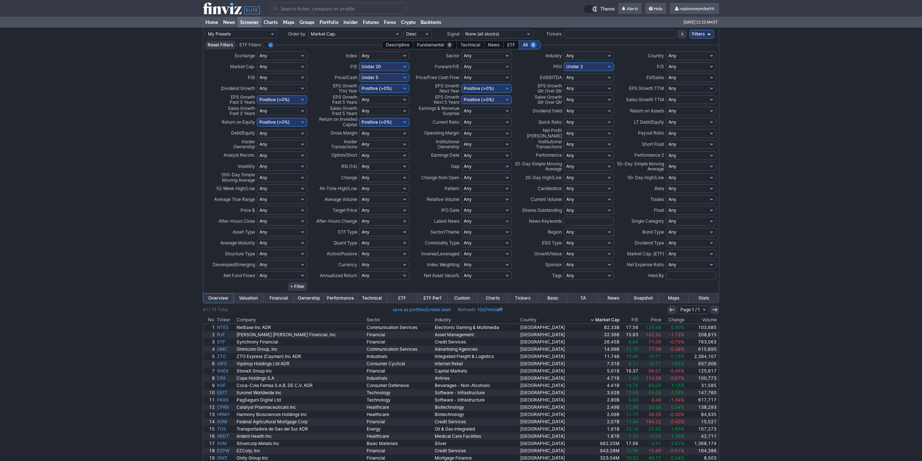
click at [482, 121] on select "Any High (>3) Low (<1) Under 1 Under 0.5 Over 0.5 Over 1 Over 1.5 Over 2 Over 3…" at bounding box center [486, 122] width 50 height 9
click at [483, 120] on select "Any High (>3) Low (<1) Under 1 Under 0.5 Over 0.5 Over 1 Over 1.5 Over 2 Over 3…" at bounding box center [486, 122] width 50 height 9
click at [505, 122] on select "Any High (>3) Low (<1) Under 1 Under 0.5 Over 0.5 Over 1 Over 1.5 Over 2 Over 3…" at bounding box center [486, 122] width 50 height 9
select select "o1"
click at [461, 118] on select "Any High (>3) Low (<1) Under 1 Under 0.5 Over 0.5 Over 1 Over 1.5 Over 2 Over 3…" at bounding box center [486, 122] width 50 height 9
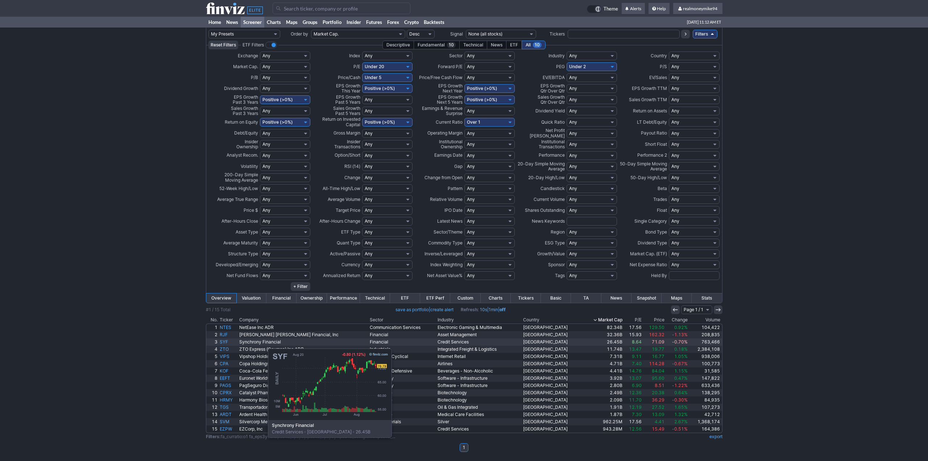
click at [232, 345] on link "SYF" at bounding box center [229, 341] width 20 height 7
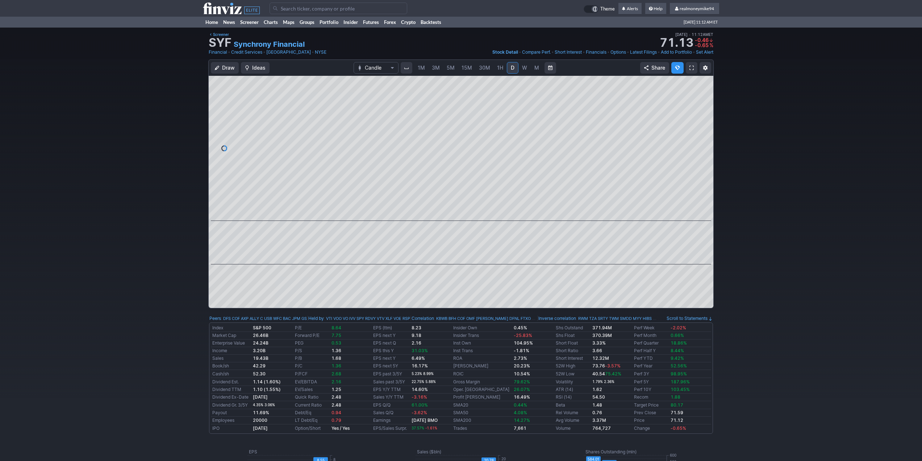
click at [517, 66] on link "D" at bounding box center [513, 68] width 12 height 12
click at [522, 68] on span "W" at bounding box center [524, 68] width 5 height 6
click at [535, 69] on span "M" at bounding box center [536, 68] width 5 height 6
click at [524, 67] on span "W" at bounding box center [524, 68] width 5 height 6
